Goal: Check status: Check status

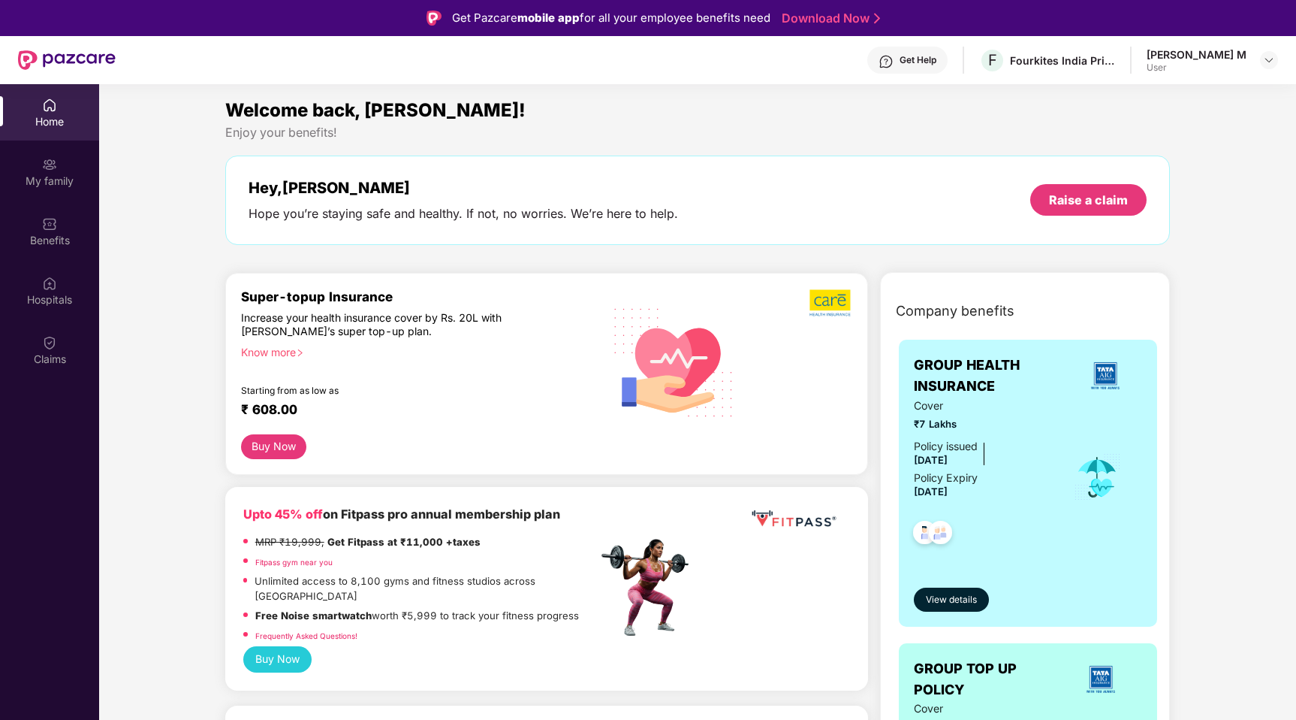
click at [344, 299] on div "Super-topup Insurance" at bounding box center [419, 296] width 357 height 16
click at [48, 344] on img at bounding box center [49, 342] width 15 height 15
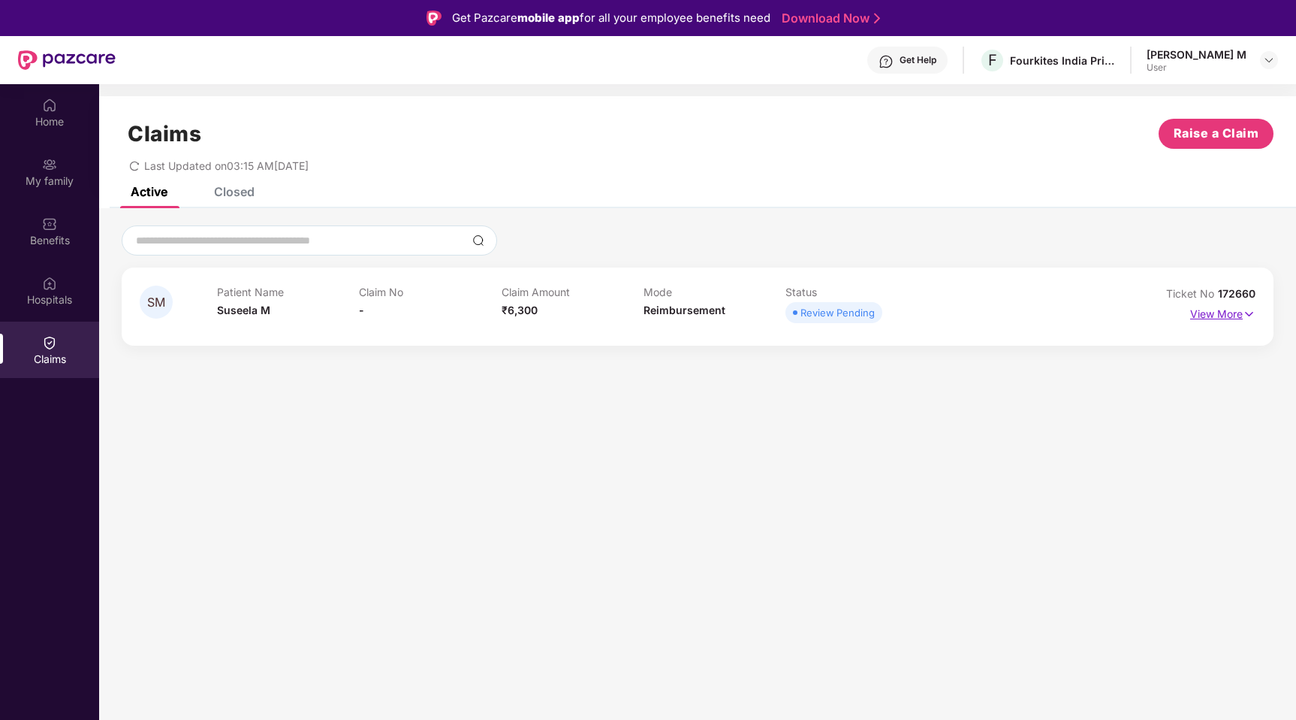
click at [1252, 315] on img at bounding box center [1249, 314] width 13 height 17
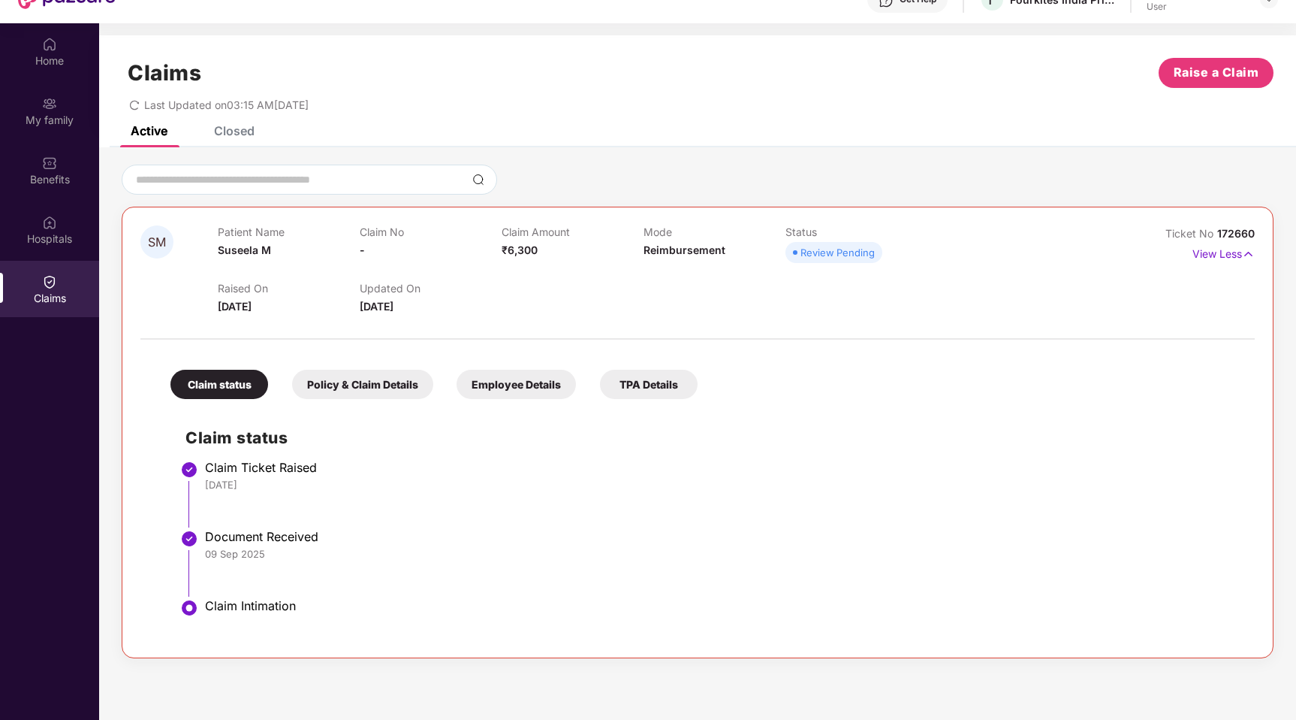
scroll to position [74, 0]
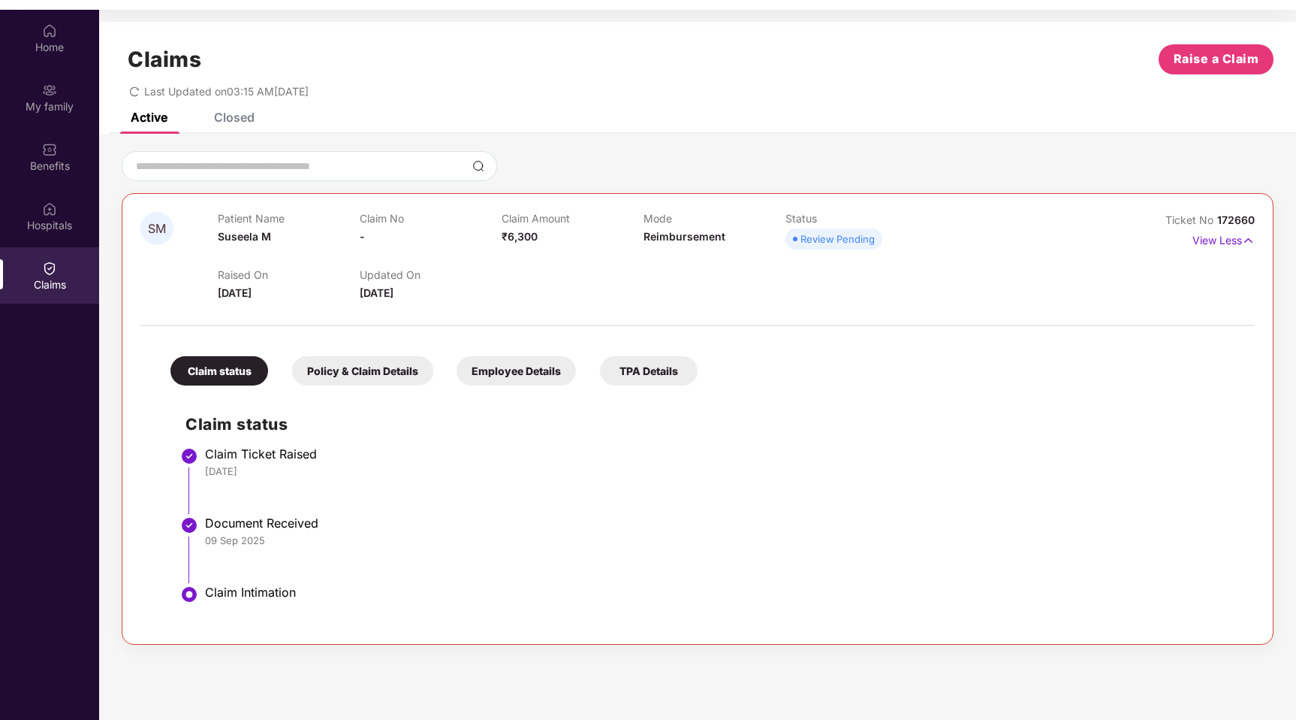
click at [297, 523] on div "Document Received" at bounding box center [722, 522] width 1035 height 15
click at [282, 592] on div "Claim Intimation" at bounding box center [722, 591] width 1035 height 15
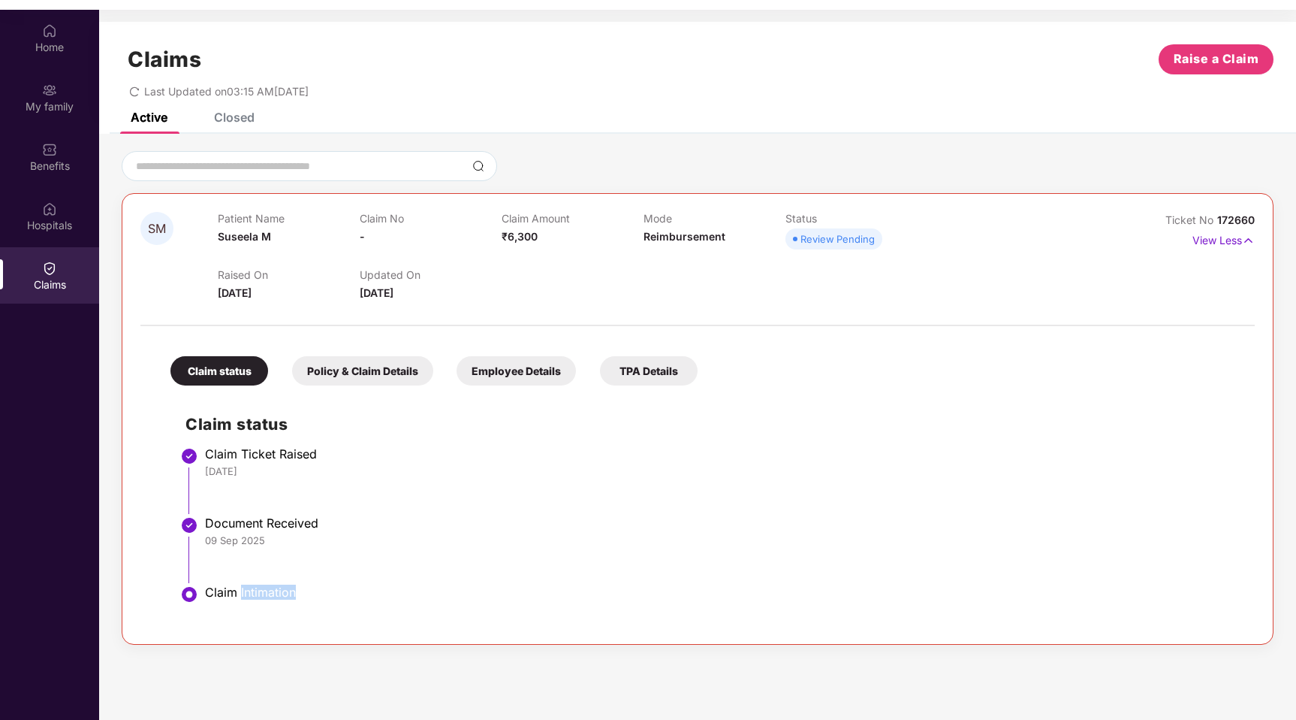
click at [282, 592] on div "Claim Intimation" at bounding box center [722, 591] width 1035 height 15
click at [365, 376] on div "Policy & Claim Details" at bounding box center [362, 370] width 141 height 29
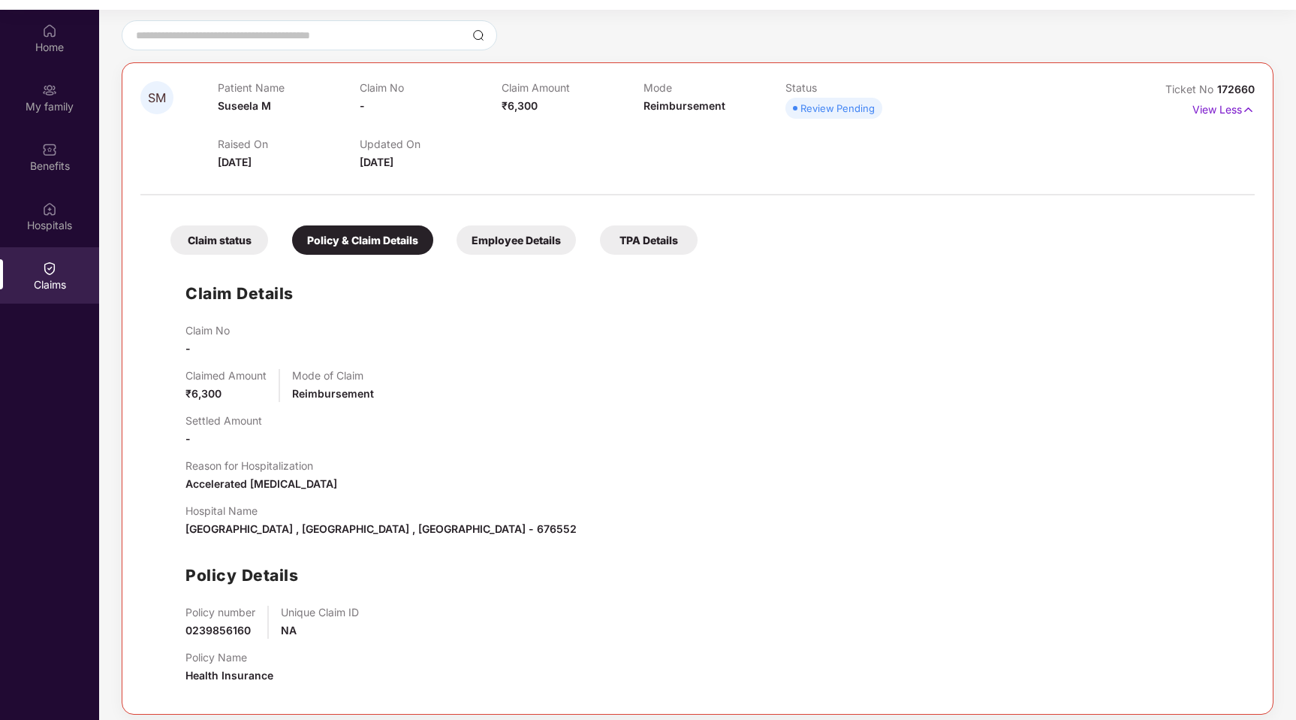
scroll to position [0, 0]
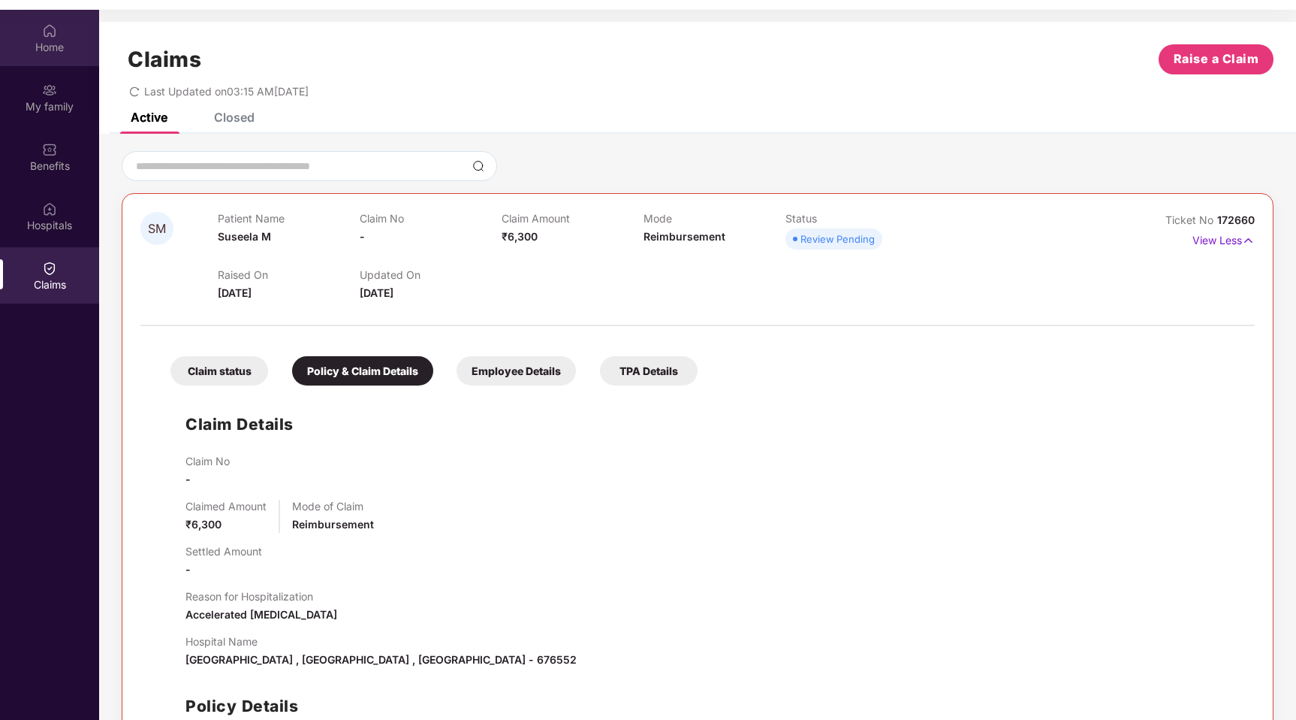
click at [53, 34] on img at bounding box center [49, 30] width 15 height 15
